Goal: Information Seeking & Learning: Stay updated

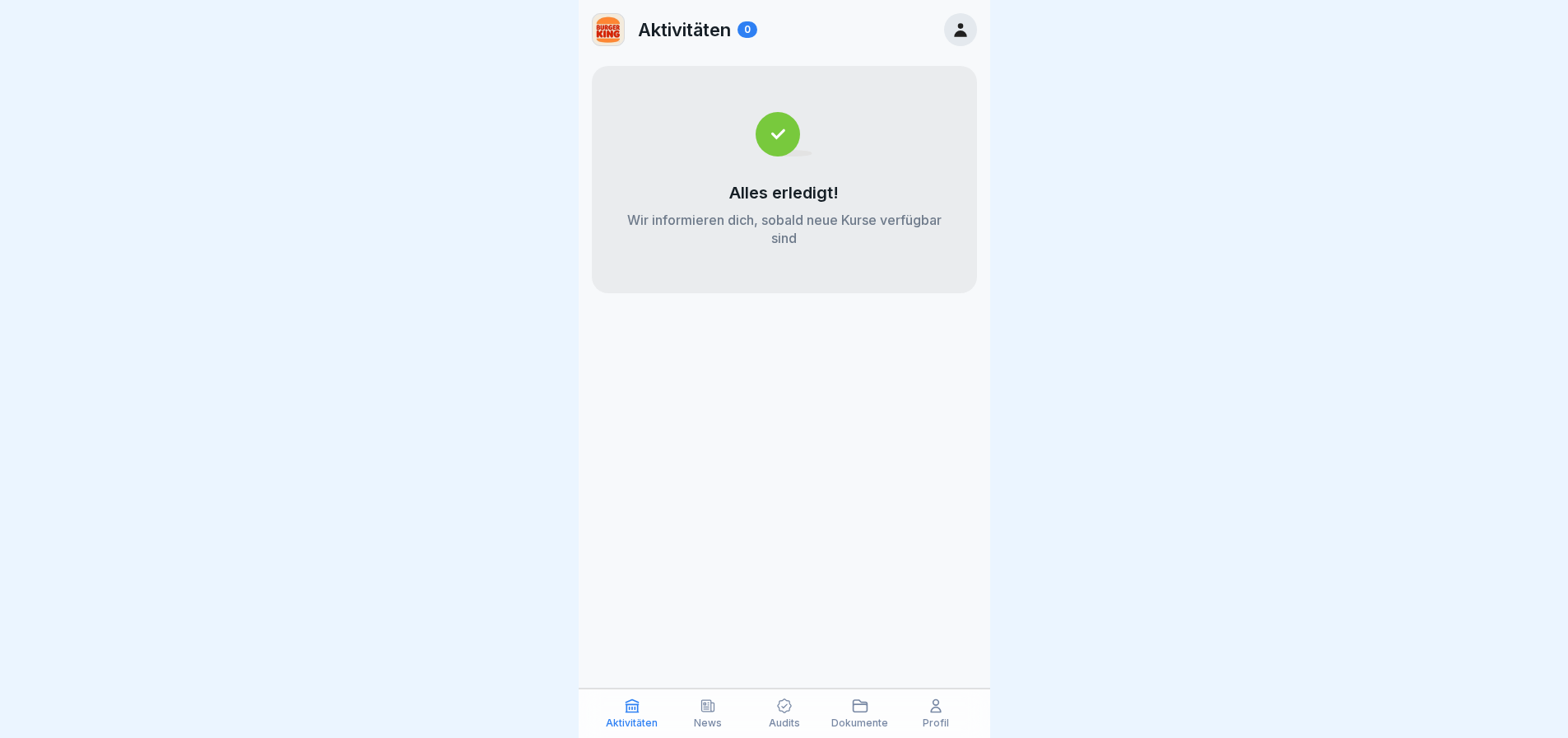
click at [722, 707] on div "News" at bounding box center [708, 713] width 67 height 32
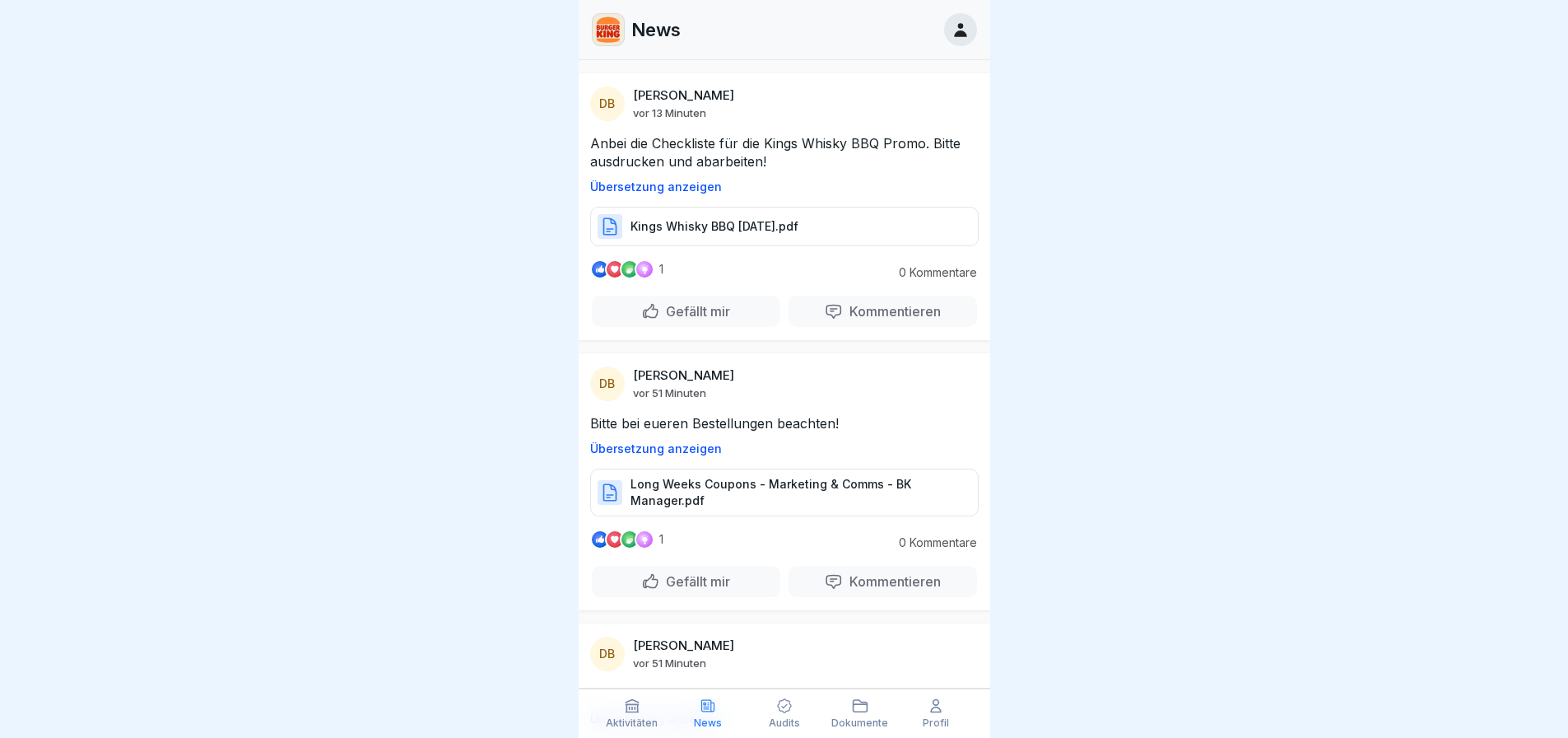
click at [784, 478] on p "Long Weeks Coupons - Marketing & Comms - BK Manager.pdf" at bounding box center [796, 492] width 331 height 33
click at [735, 238] on div "Kings Whisky BBQ [DATE].pdf" at bounding box center [784, 226] width 389 height 39
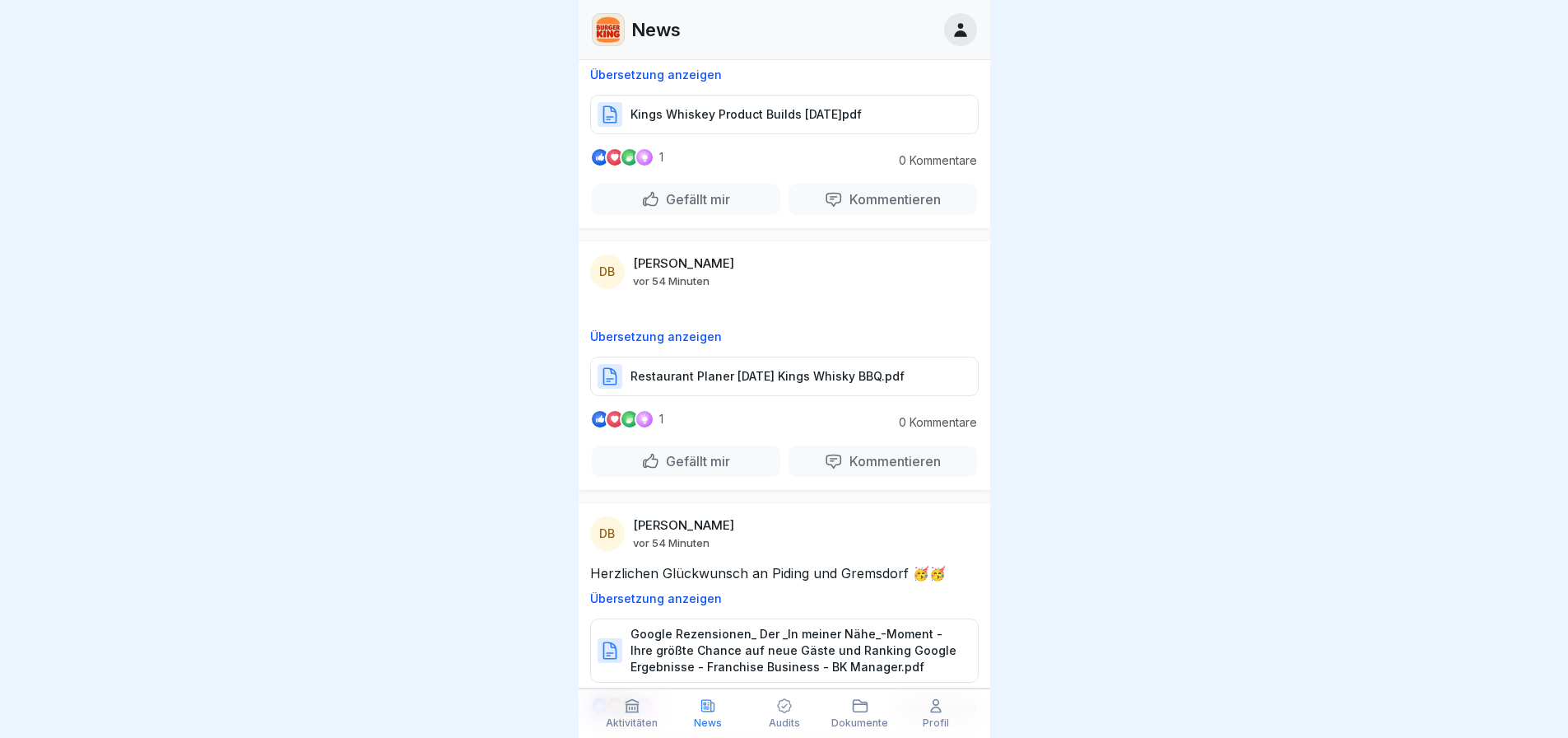
scroll to position [1070, 0]
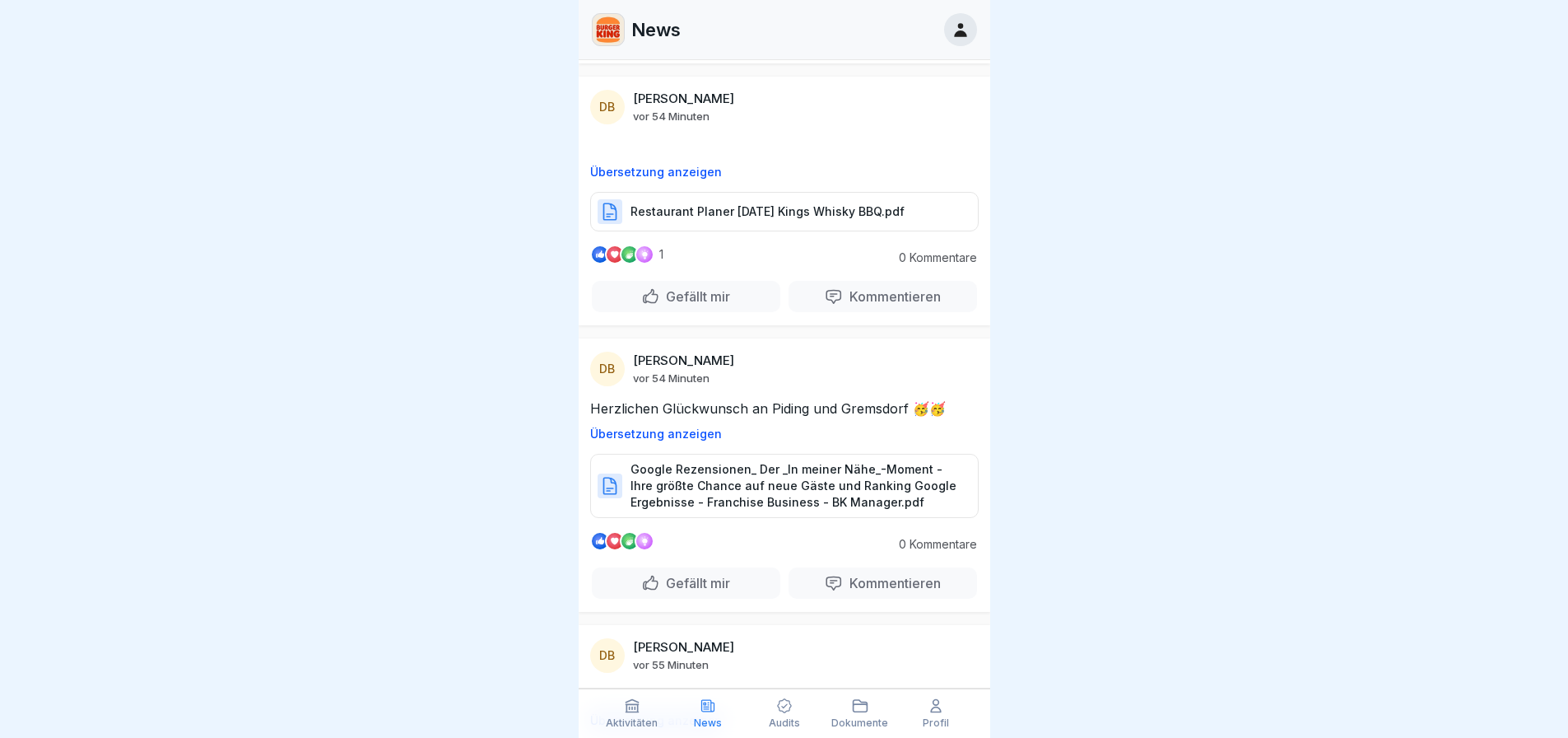
click at [779, 484] on p "Google Rezensionen_ Der _In meiner Nähe_-Moment - Ihre größte Chance auf neue G…" at bounding box center [796, 485] width 331 height 49
click at [806, 393] on div "DB [PERSON_NAME] vor 54 Minuten Herzlichen Glückwunsch an Piding und Gremsdorf …" at bounding box center [784, 475] width 412 height 274
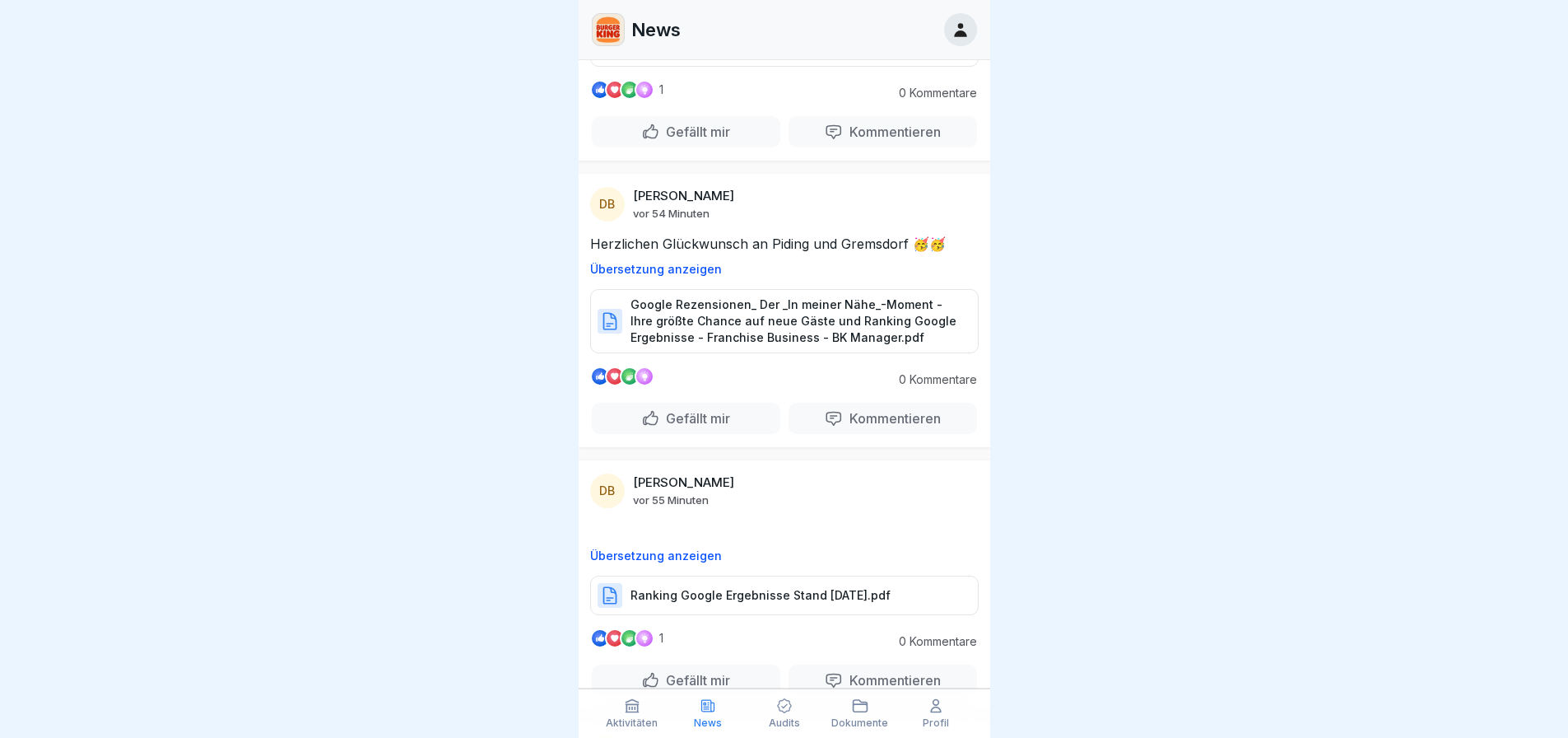
scroll to position [1318, 0]
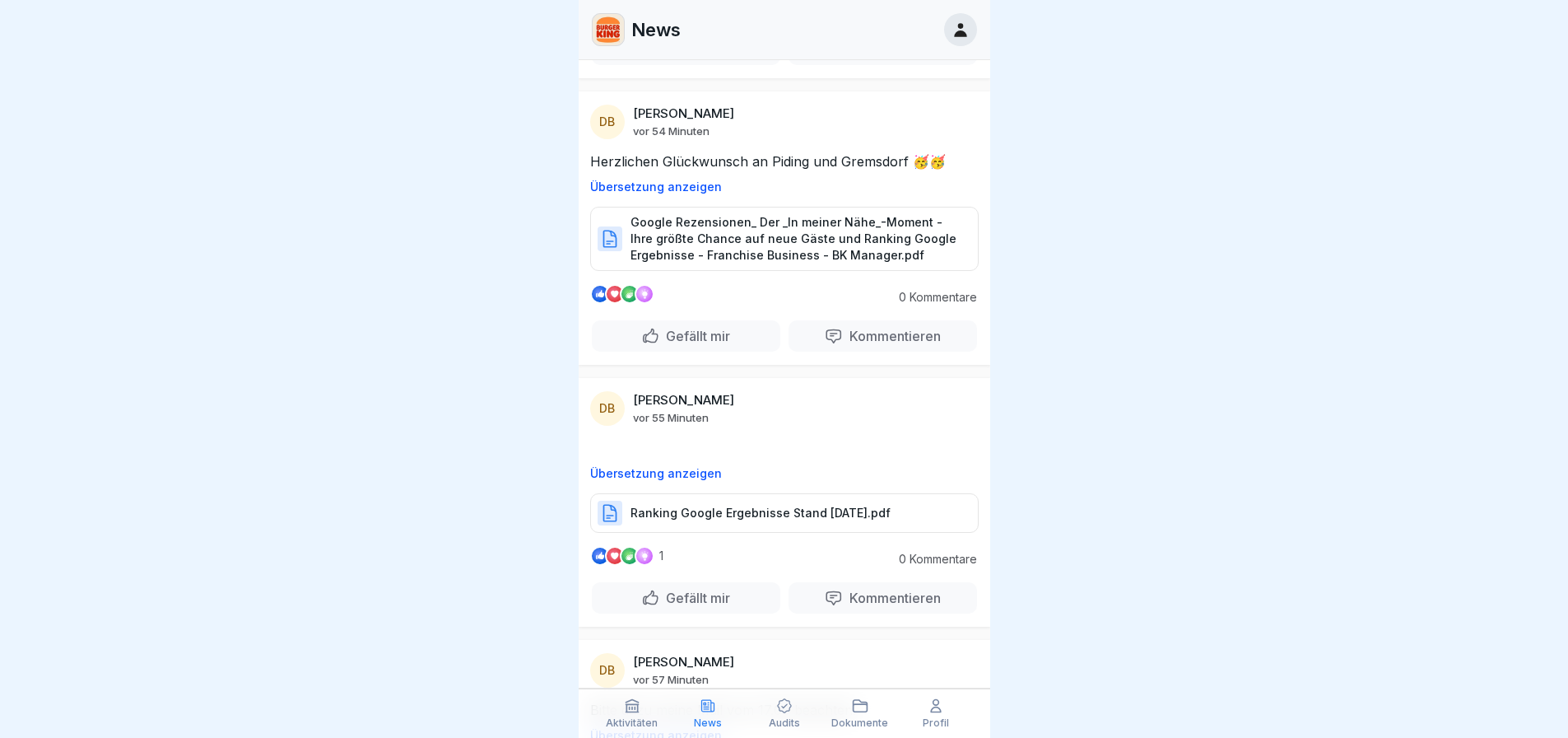
click at [698, 335] on p "Gefällt mir" at bounding box center [695, 335] width 71 height 16
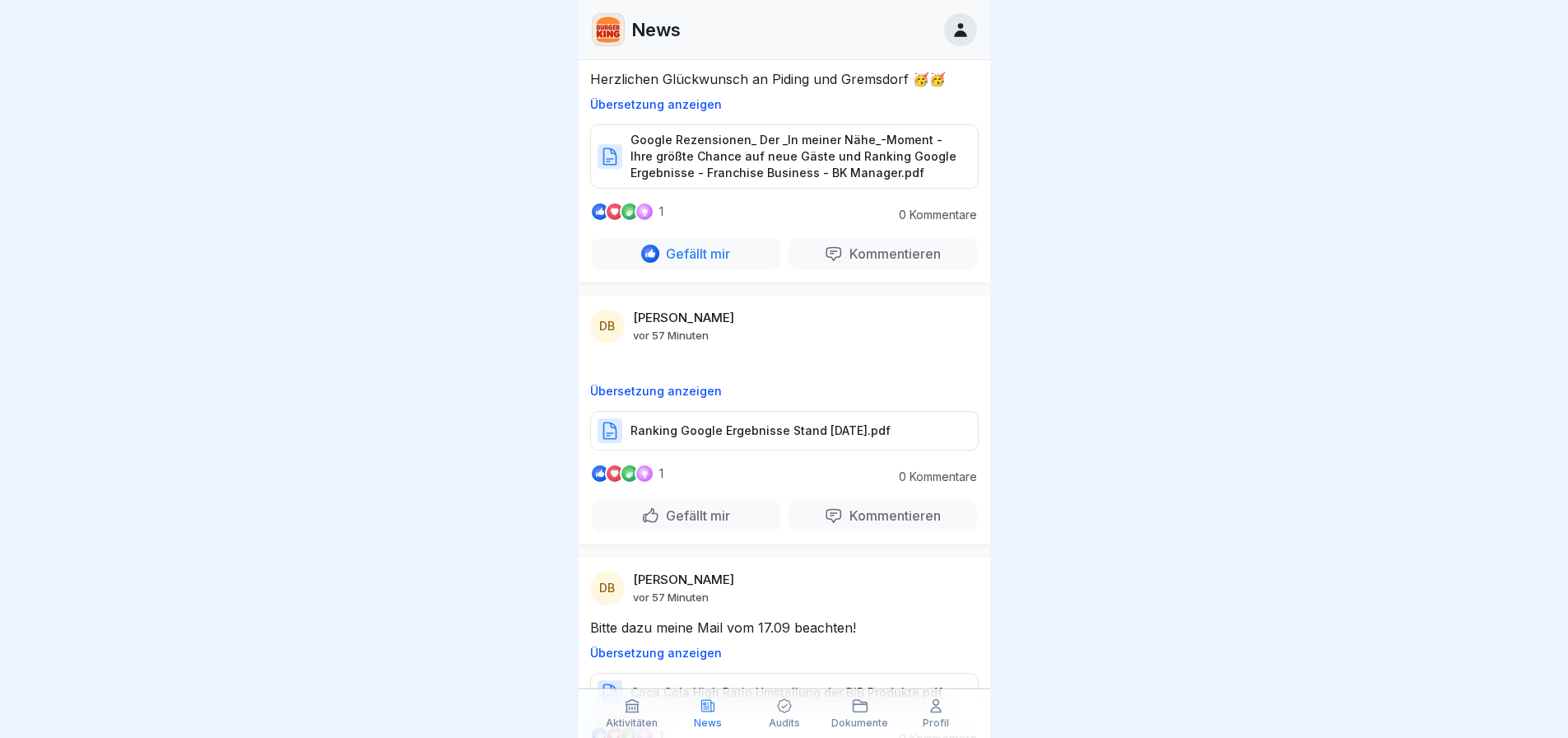
click at [775, 432] on p "Ranking Google Ergebnisse Stand [DATE].pdf" at bounding box center [760, 430] width 260 height 16
